Goal: Use online tool/utility: Utilize a website feature to perform a specific function

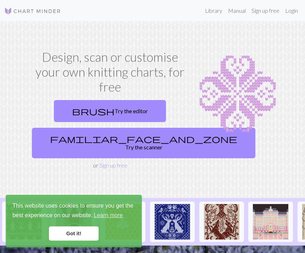
click at [129, 100] on link "brush Try the editor" at bounding box center [110, 111] width 112 height 22
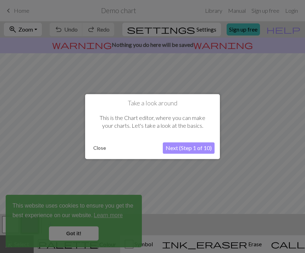
click at [197, 148] on button "Next (Step 1 of 10)" at bounding box center [189, 147] width 52 height 11
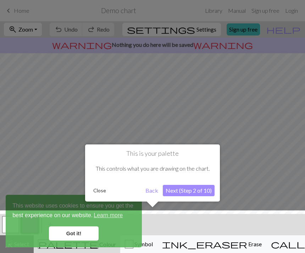
click at [191, 190] on button "Next (Step 2 of 10)" at bounding box center [189, 190] width 52 height 11
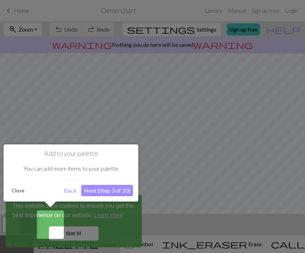
click at [118, 189] on button "Next (Step 3 of 10)" at bounding box center [107, 190] width 52 height 11
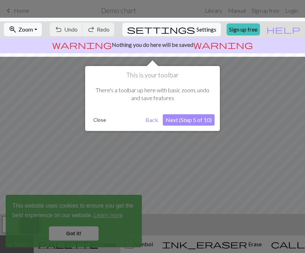
click at [196, 119] on button "Next (Step 5 of 10)" at bounding box center [189, 119] width 52 height 11
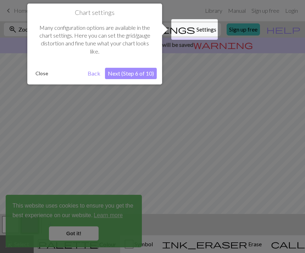
click at [140, 78] on button "Next (Step 6 of 10)" at bounding box center [131, 73] width 52 height 11
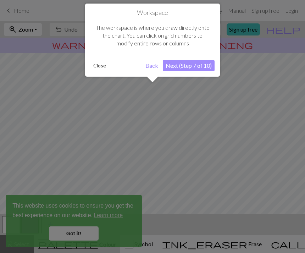
scroll to position [43, 0]
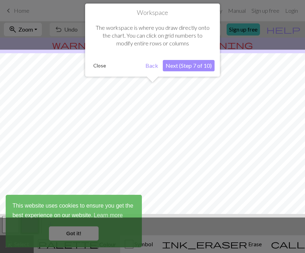
click at [203, 67] on button "Next (Step 7 of 10)" at bounding box center [189, 65] width 52 height 11
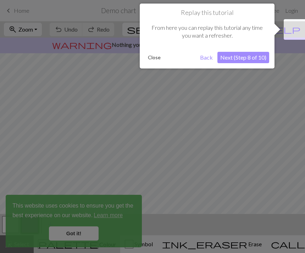
click at [254, 57] on button "Next (Step 8 of 10)" at bounding box center [243, 57] width 52 height 11
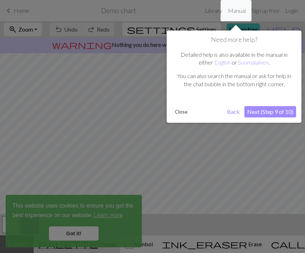
click at [270, 108] on button "Next (Step 9 of 10)" at bounding box center [270, 111] width 52 height 11
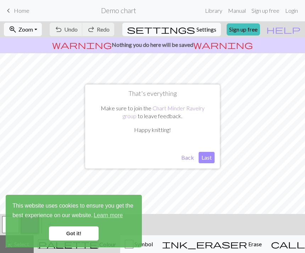
click at [208, 158] on button "Last" at bounding box center [206, 157] width 16 height 11
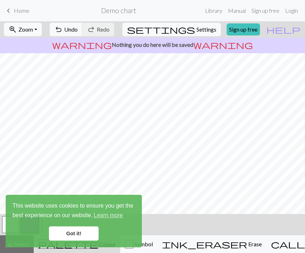
click at [76, 239] on link "Got it!" at bounding box center [74, 233] width 50 height 14
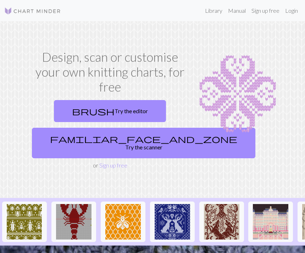
click at [137, 128] on link "familiar_face_and_zone Try the scanner" at bounding box center [143, 143] width 223 height 30
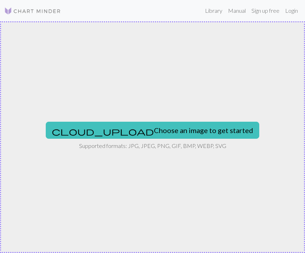
click at [183, 133] on button "cloud_upload Choose an image to get started" at bounding box center [152, 130] width 213 height 17
type input "C:\fakepath\IMG_0209.png"
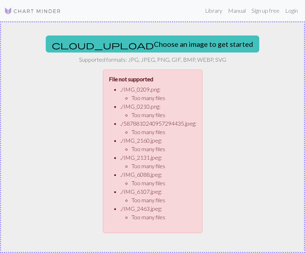
click at [181, 46] on button "cloud_upload Choose an image to get started" at bounding box center [152, 43] width 213 height 17
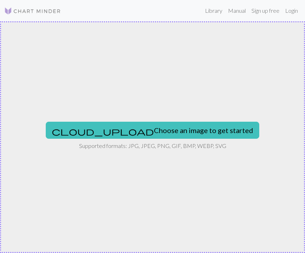
click at [176, 128] on button "cloud_upload Choose an image to get started" at bounding box center [152, 130] width 213 height 17
